Goal: Transaction & Acquisition: Book appointment/travel/reservation

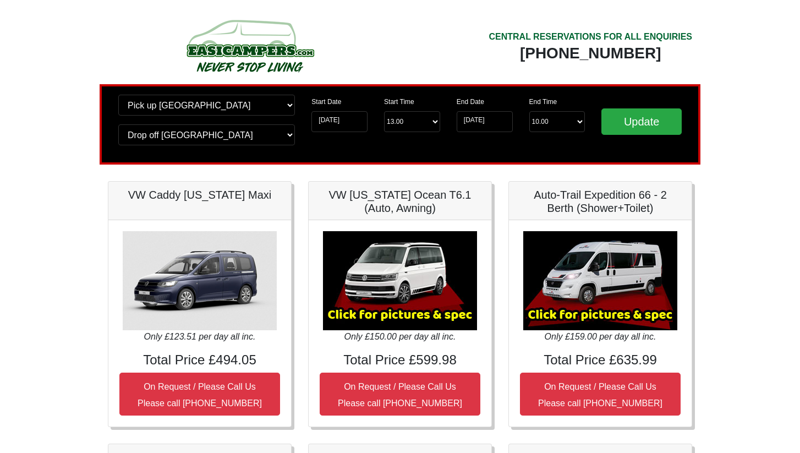
click at [600, 265] on img at bounding box center [600, 280] width 154 height 99
click at [621, 211] on h5 "Auto-Trail Expedition 66 - 2 Berth (Shower+Toilet)" at bounding box center [600, 201] width 161 height 26
click at [607, 318] on img at bounding box center [600, 280] width 154 height 99
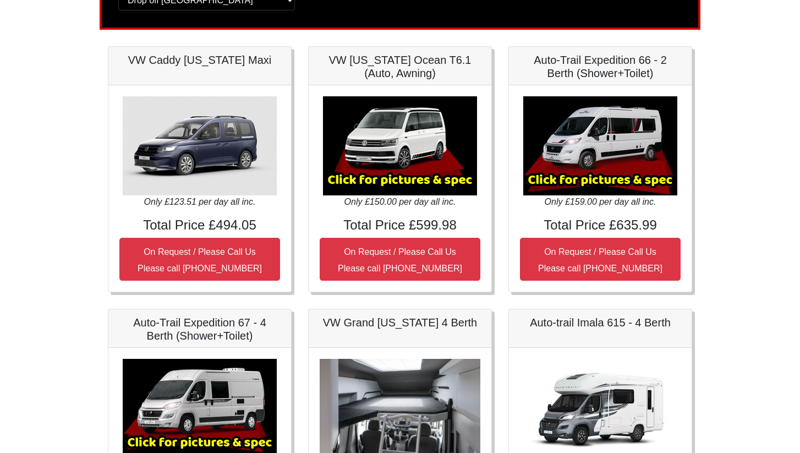
scroll to position [134, 0]
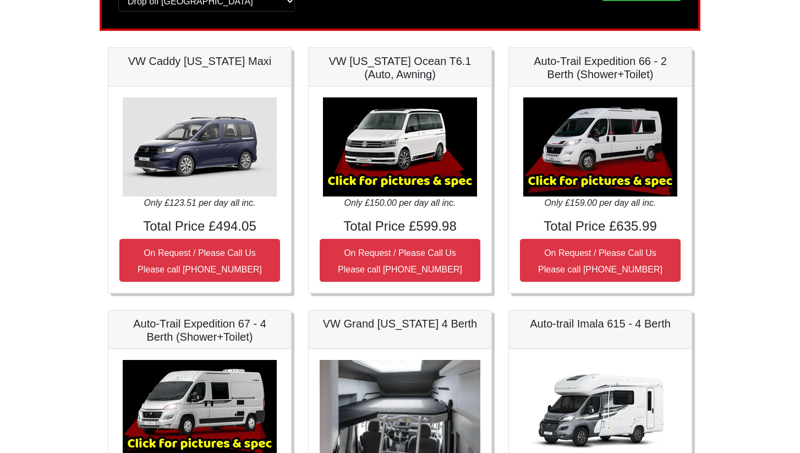
click at [631, 137] on img at bounding box center [600, 146] width 154 height 99
click at [600, 183] on img at bounding box center [600, 146] width 154 height 99
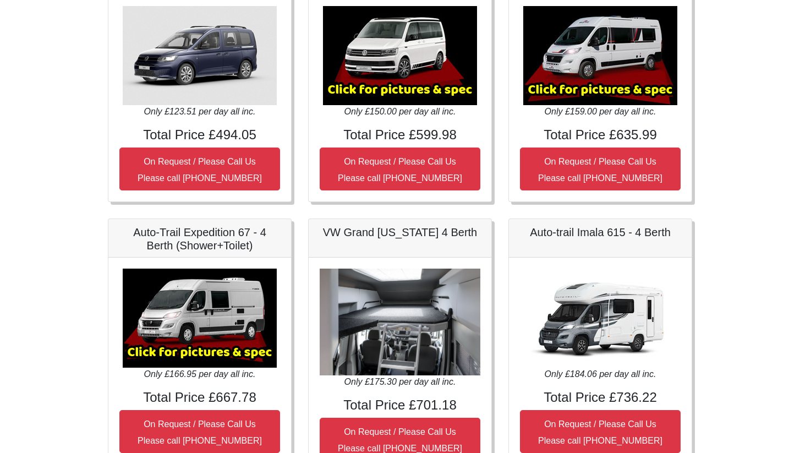
scroll to position [226, 0]
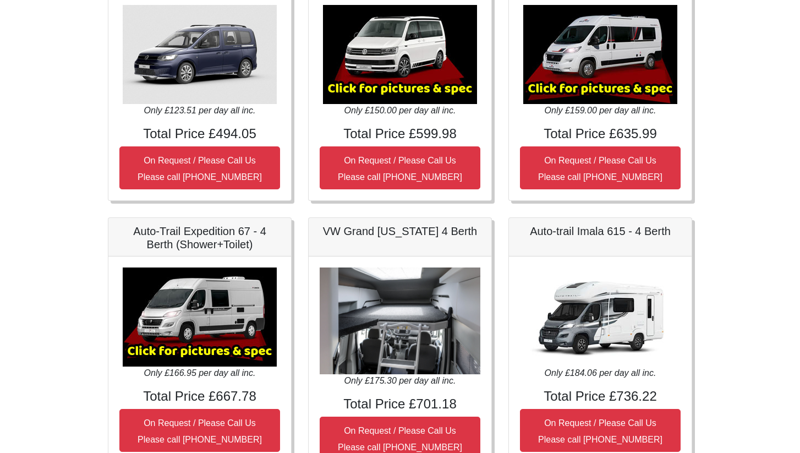
click at [161, 234] on h5 "Auto-Trail Expedition 67 - 4 Berth (Shower+Toilet)" at bounding box center [199, 237] width 161 height 26
click at [229, 330] on img at bounding box center [200, 316] width 154 height 99
click at [242, 345] on img at bounding box center [200, 316] width 154 height 99
click at [245, 335] on img at bounding box center [200, 316] width 154 height 99
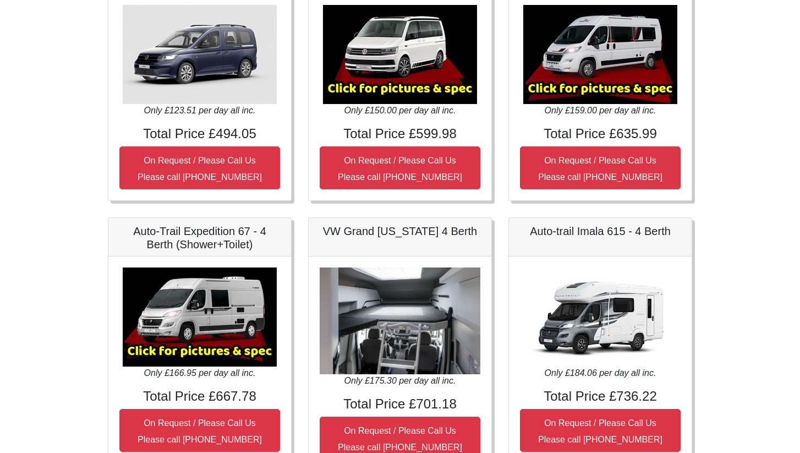
click at [245, 335] on img at bounding box center [200, 316] width 154 height 99
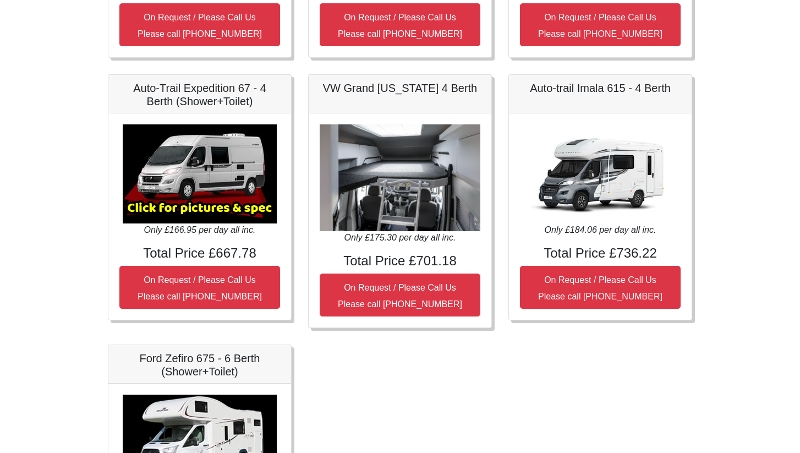
scroll to position [367, 0]
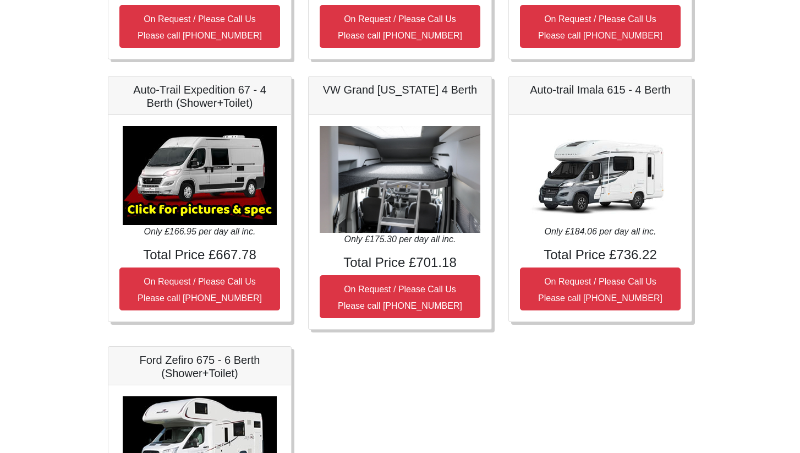
click at [599, 163] on img at bounding box center [600, 175] width 154 height 99
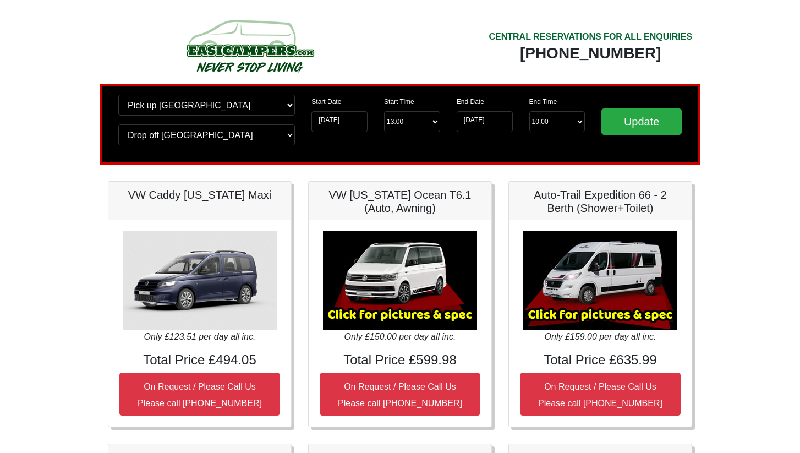
scroll to position [0, 0]
